Goal: Information Seeking & Learning: Learn about a topic

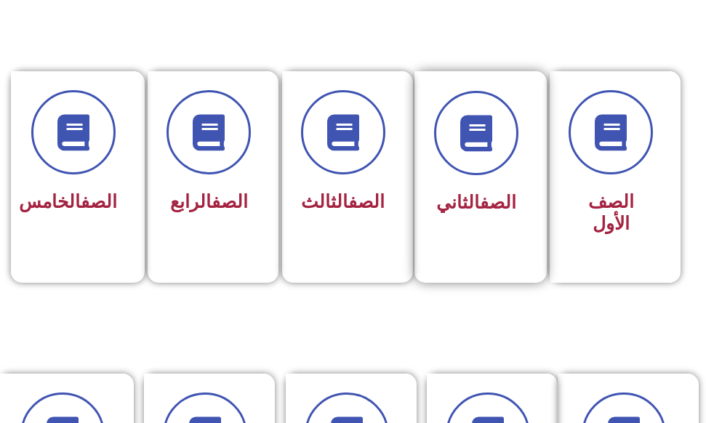
scroll to position [363, 0]
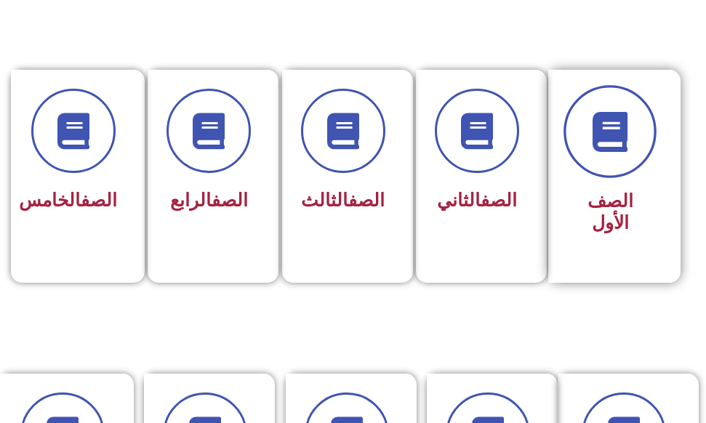
click at [594, 155] on span at bounding box center [609, 131] width 93 height 93
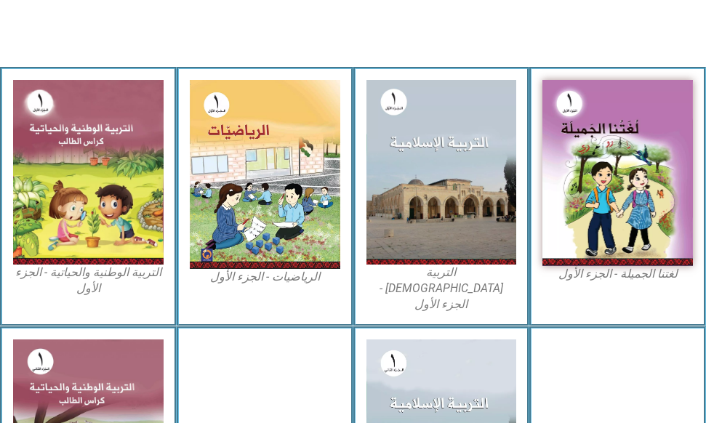
scroll to position [436, 0]
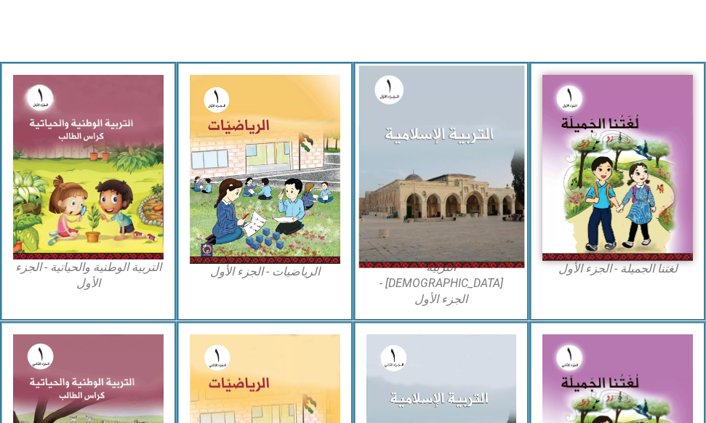
click at [416, 181] on img at bounding box center [440, 167] width 165 height 203
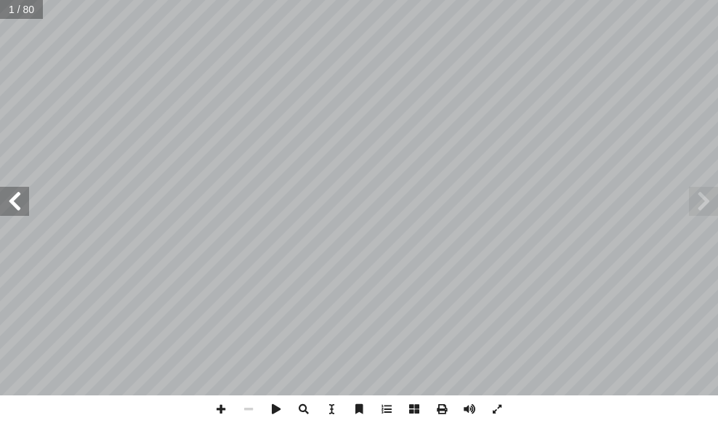
click at [20, 200] on span at bounding box center [14, 201] width 29 height 29
click at [17, 201] on span at bounding box center [14, 201] width 29 height 29
click at [9, 207] on span at bounding box center [14, 201] width 29 height 29
click at [16, 205] on span at bounding box center [14, 201] width 29 height 29
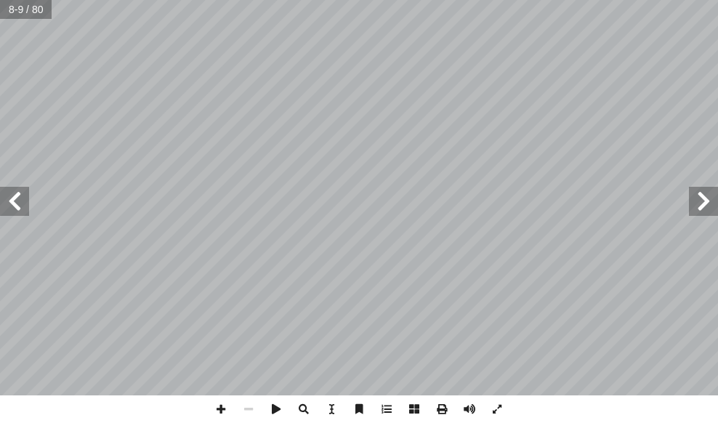
click at [16, 205] on span at bounding box center [14, 201] width 29 height 29
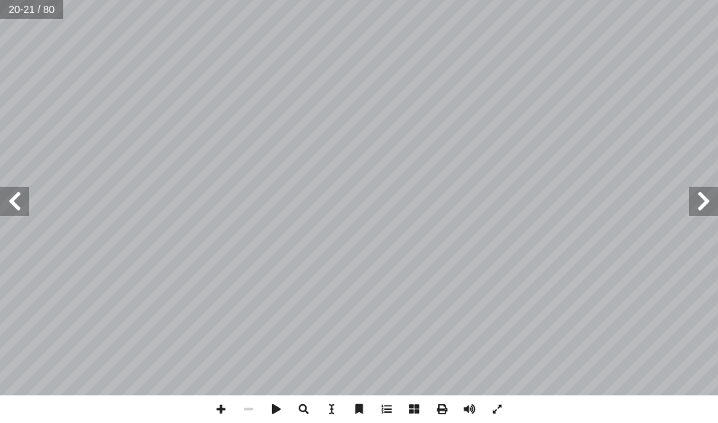
click at [10, 204] on span at bounding box center [14, 201] width 29 height 29
click at [16, 202] on span at bounding box center [14, 201] width 29 height 29
click at [23, 200] on span at bounding box center [14, 201] width 29 height 29
click at [25, 200] on span at bounding box center [14, 201] width 29 height 29
click at [218, 406] on span at bounding box center [221, 409] width 28 height 28
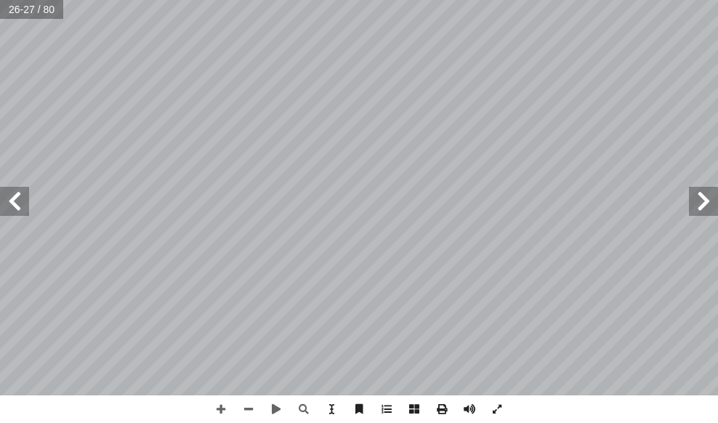
click at [717, 98] on html "الصفحة الرئيسية الصف الأول الصف الثاني الصف الثالث الصف الرابع الصف الخامس الصف…" at bounding box center [359, 49] width 718 height 98
click at [244, 411] on span at bounding box center [249, 409] width 28 height 28
click at [25, 201] on span at bounding box center [14, 201] width 29 height 29
click at [701, 206] on span at bounding box center [703, 201] width 29 height 29
click at [218, 411] on span at bounding box center [221, 409] width 28 height 28
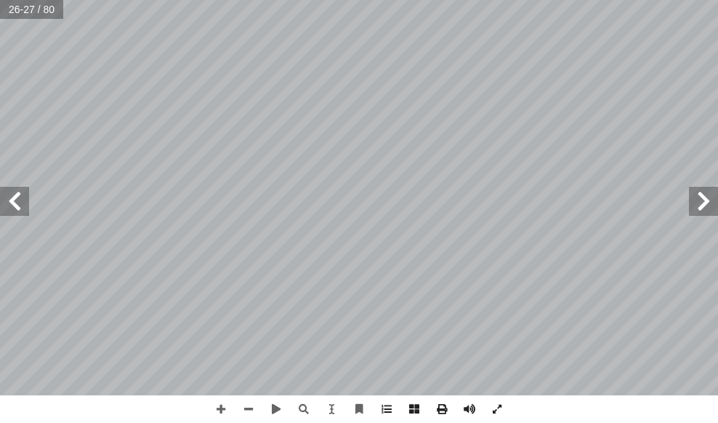
click at [14, 200] on span at bounding box center [14, 201] width 29 height 29
click at [697, 209] on span at bounding box center [703, 201] width 29 height 29
click at [9, 202] on span at bounding box center [14, 201] width 29 height 29
click at [9, 198] on span at bounding box center [14, 201] width 29 height 29
drag, startPoint x: 704, startPoint y: 199, endPoint x: 691, endPoint y: 199, distance: 13.1
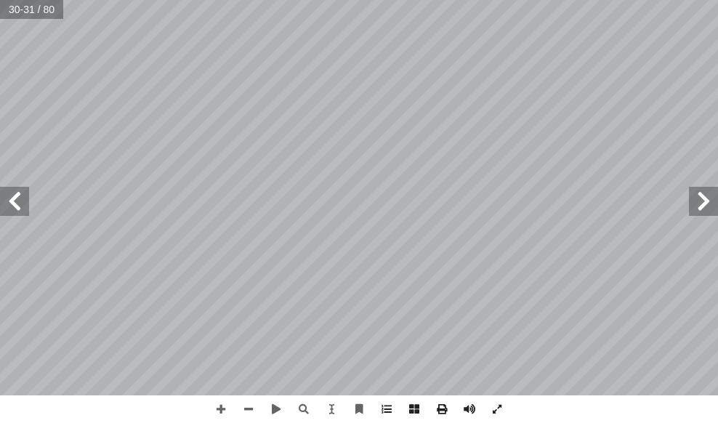
click at [698, 199] on span at bounding box center [703, 201] width 29 height 29
click at [5, 206] on span at bounding box center [14, 201] width 29 height 29
click at [696, 198] on span at bounding box center [703, 201] width 29 height 29
click at [242, 409] on span at bounding box center [249, 409] width 28 height 28
click at [17, 202] on span at bounding box center [14, 201] width 29 height 29
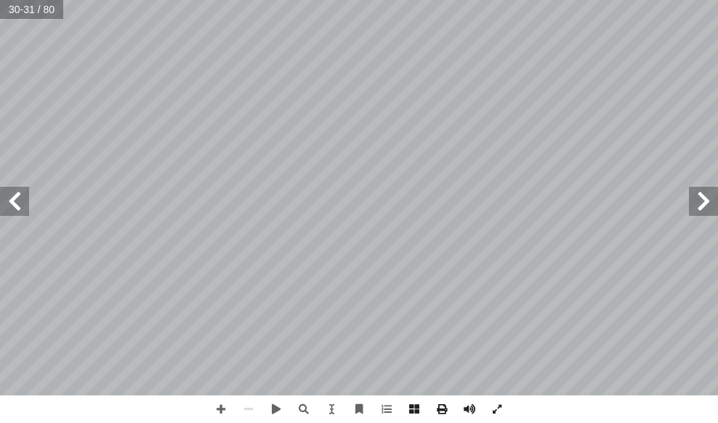
click at [23, 212] on span at bounding box center [14, 201] width 29 height 29
click at [24, 209] on span at bounding box center [14, 201] width 29 height 29
click at [690, 203] on span at bounding box center [703, 201] width 29 height 29
click at [688, 206] on div "٢٨ ٢٩ تي: � ذ ُ م ِّ ي َ ق أ � ئي: � د أ � ْ ن َ ع َ ر ِّ ب َ ع ُ لم � َ ل ْ ك …" at bounding box center [359, 197] width 718 height 395
click at [690, 207] on span at bounding box center [703, 201] width 29 height 29
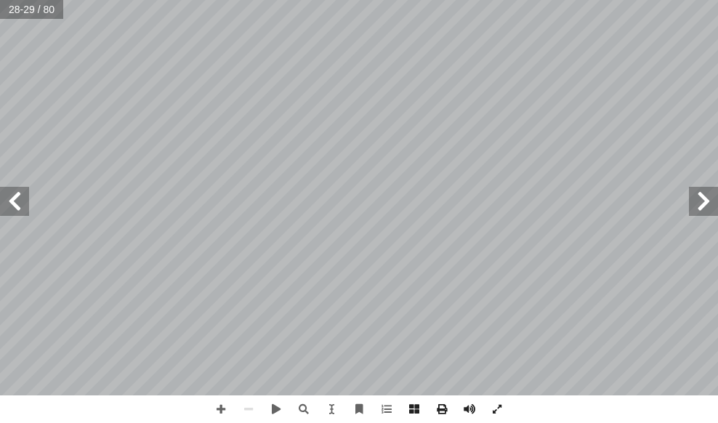
click at [702, 210] on span at bounding box center [703, 201] width 29 height 29
click at [28, 207] on span at bounding box center [14, 201] width 29 height 29
click at [28, 202] on span at bounding box center [14, 201] width 29 height 29
click at [12, 204] on span at bounding box center [14, 201] width 29 height 29
click at [699, 198] on span at bounding box center [703, 201] width 29 height 29
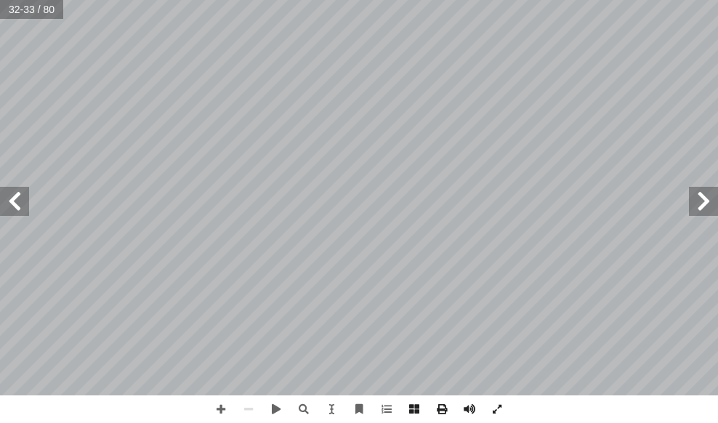
click at [694, 196] on span at bounding box center [703, 201] width 29 height 29
click at [23, 204] on span at bounding box center [14, 201] width 29 height 29
click at [244, 409] on span at bounding box center [249, 409] width 28 height 28
click at [253, 408] on span at bounding box center [249, 409] width 28 height 28
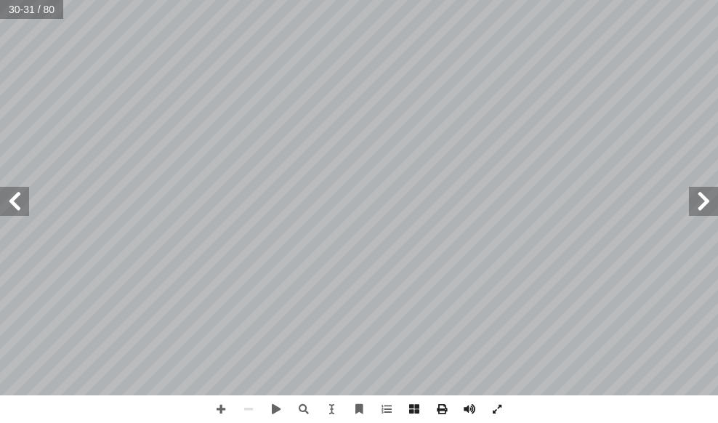
click at [697, 200] on span at bounding box center [703, 201] width 29 height 29
click at [16, 201] on span at bounding box center [14, 201] width 29 height 29
click at [218, 414] on span at bounding box center [221, 409] width 28 height 28
click at [9, 201] on span at bounding box center [14, 201] width 29 height 29
click at [712, 208] on span at bounding box center [703, 201] width 29 height 29
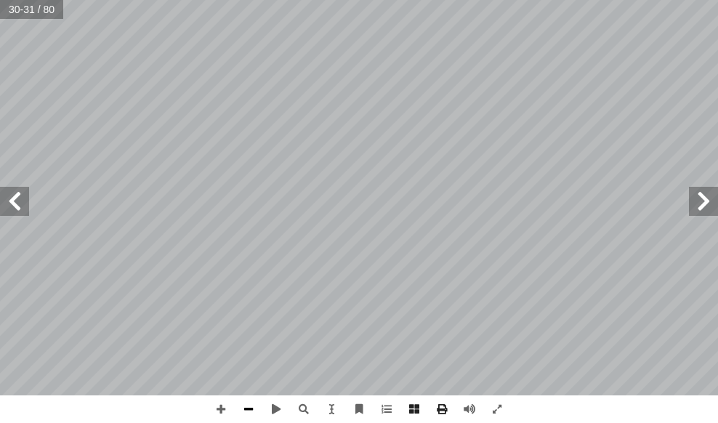
click at [247, 408] on span at bounding box center [249, 409] width 28 height 28
click at [24, 202] on span at bounding box center [14, 201] width 29 height 29
click at [697, 212] on span at bounding box center [703, 201] width 29 height 29
click at [690, 206] on span at bounding box center [703, 201] width 29 height 29
click at [699, 208] on span at bounding box center [703, 201] width 29 height 29
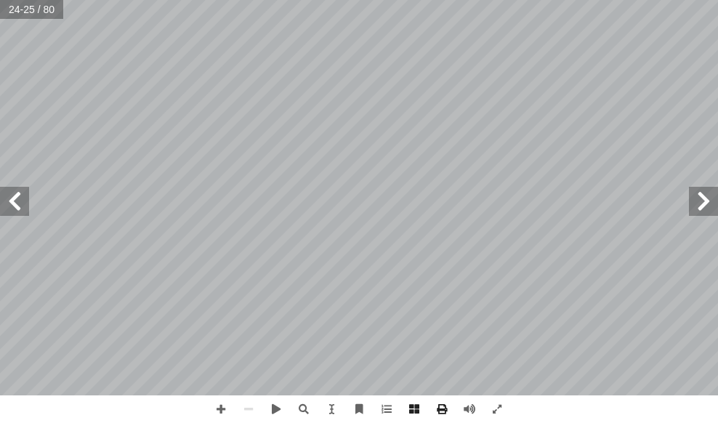
click at [28, 226] on div "٢٠ ٢1 عالى: َ ت ِ ه ّ لل � ِ لوقات ْ خ َ م َ ر َ و ُ ص ُ ن ِّ و َ ل أ � ) ٦ شاط…" at bounding box center [359, 197] width 718 height 395
click at [12, 204] on span at bounding box center [14, 201] width 29 height 29
click at [219, 403] on span at bounding box center [221, 409] width 28 height 28
click at [20, 198] on span at bounding box center [14, 201] width 29 height 29
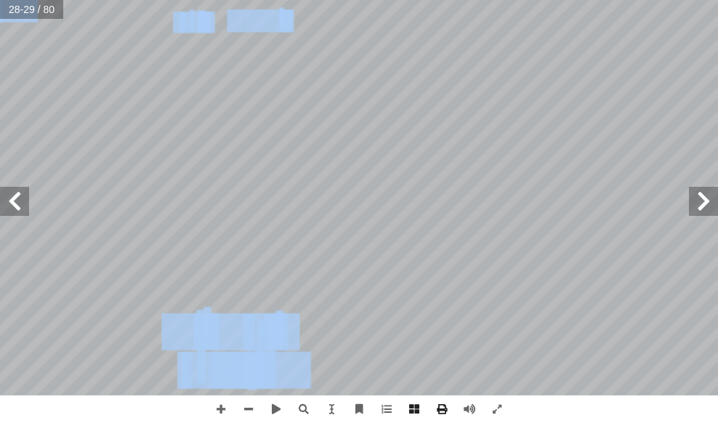
click at [28, 203] on div "٢٤ ٢٥ ٢٤ ٢٥ ُ د ِ ح � لو � ُ ه ّ لل � .) ِ لاص ْ خ ِ إ ل� � ِ ة َ سور ُ سير ْ ف…" at bounding box center [359, 197] width 718 height 395
click at [17, 198] on span at bounding box center [14, 201] width 29 height 29
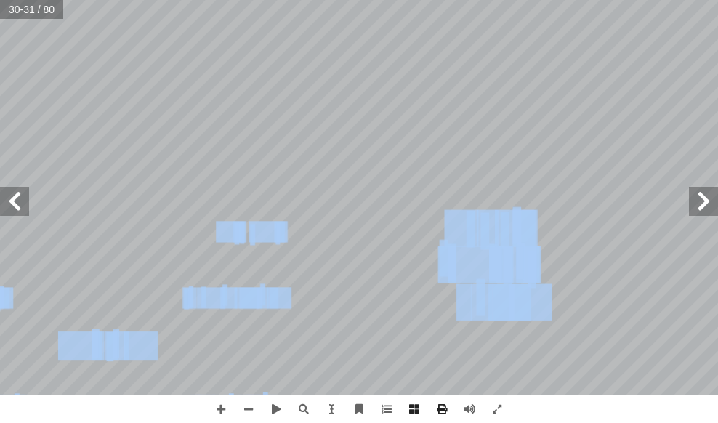
click at [16, 206] on span at bounding box center [14, 201] width 29 height 29
